Goal: Information Seeking & Learning: Learn about a topic

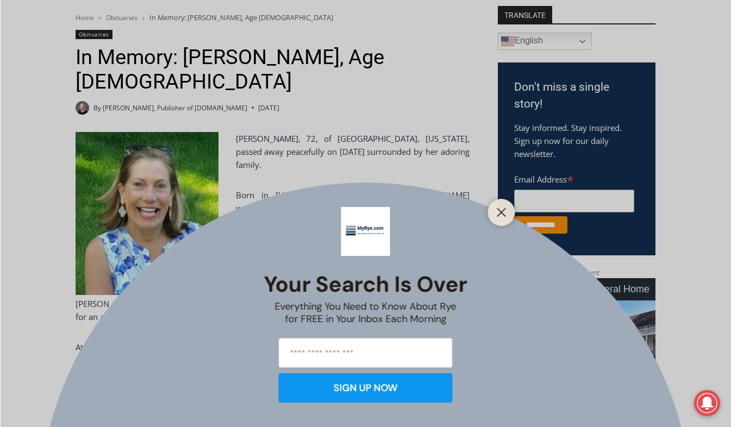
scroll to position [318, 0]
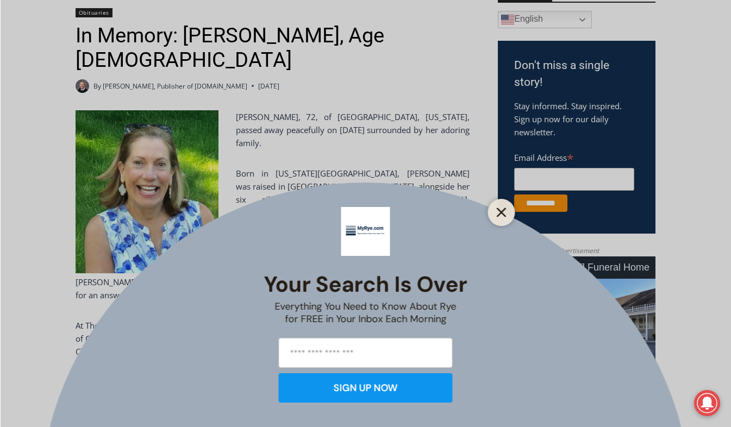
click at [506, 209] on button "Close" at bounding box center [501, 212] width 15 height 15
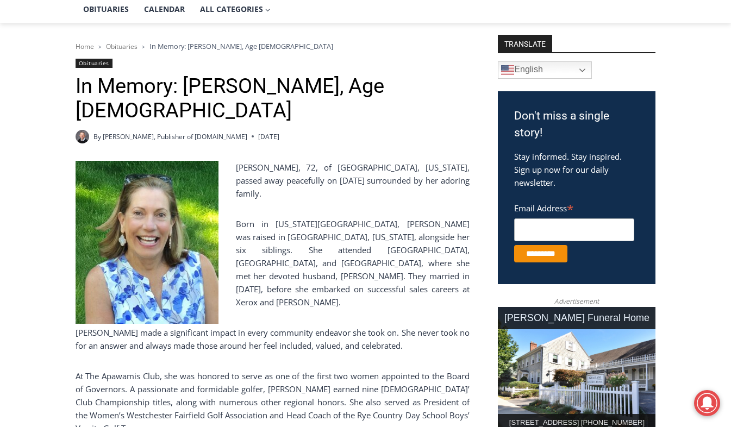
scroll to position [231, 0]
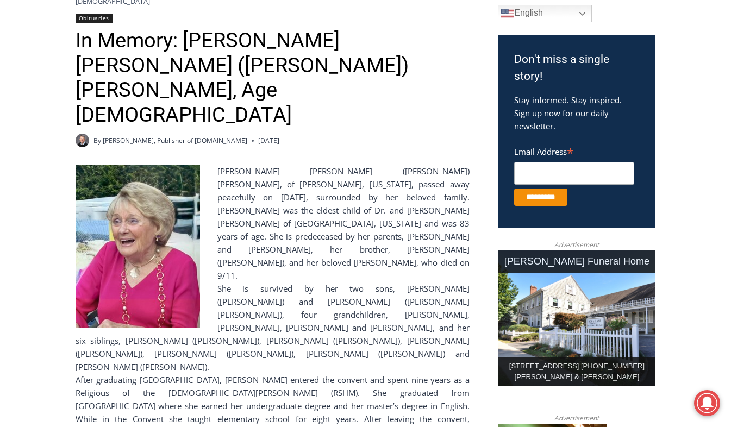
scroll to position [324, 0]
